Goal: Check status: Check status

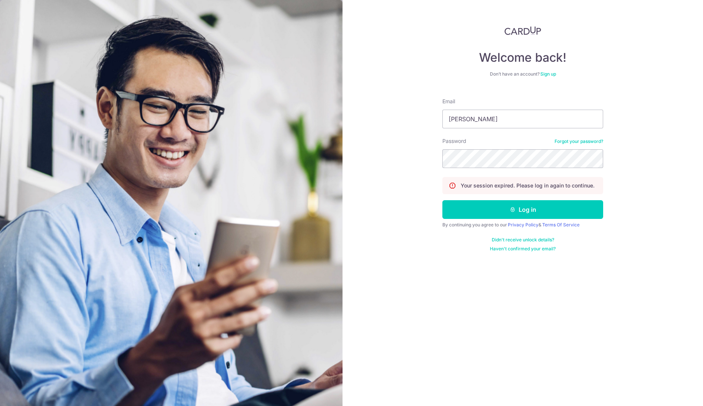
type input "[PERSON_NAME][EMAIL_ADDRESS][DOMAIN_NAME]"
click at [442, 200] on button "Log in" at bounding box center [522, 209] width 161 height 19
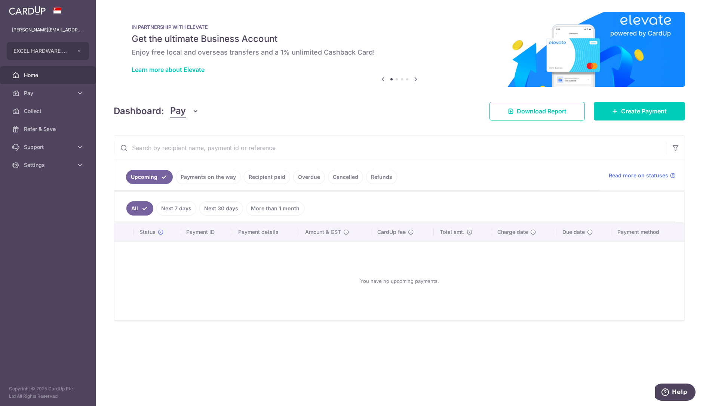
click at [273, 178] on link "Recipient paid" at bounding box center [267, 177] width 46 height 14
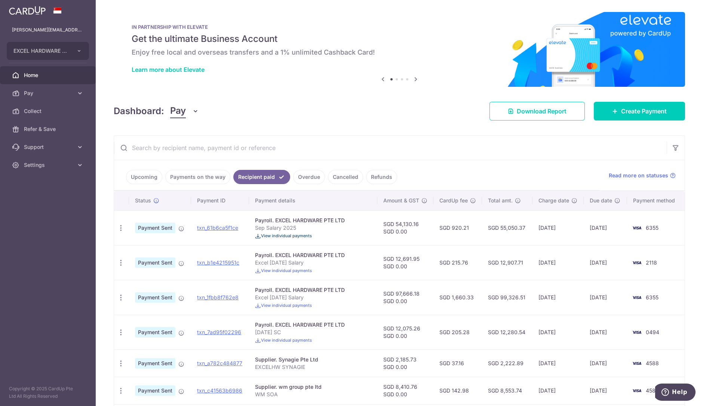
click at [290, 235] on span "View individual payments" at bounding box center [286, 235] width 51 height 5
